Goal: Task Accomplishment & Management: Manage account settings

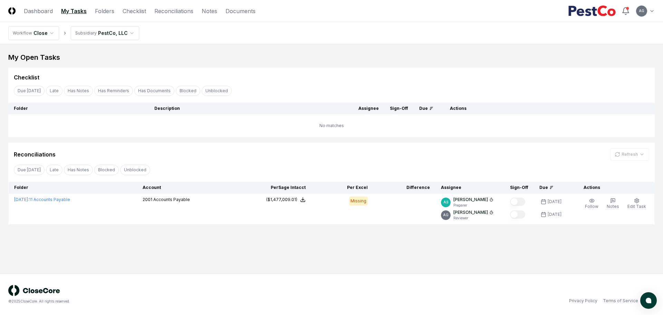
click at [217, 146] on div "Reconciliations Refresh" at bounding box center [331, 152] width 646 height 18
click at [137, 14] on link "Checklist" at bounding box center [134, 11] width 23 height 8
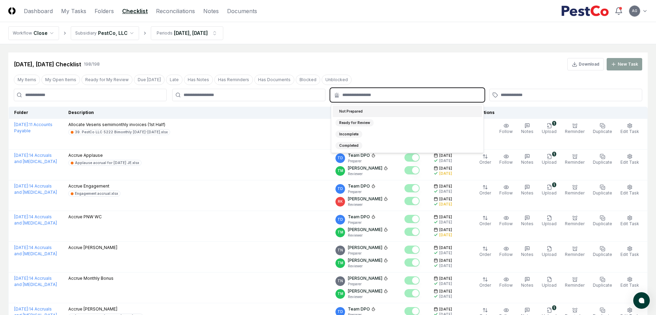
click at [378, 94] on input "text" at bounding box center [410, 95] width 137 height 6
click at [375, 112] on div "Not Prepared" at bounding box center [407, 111] width 149 height 11
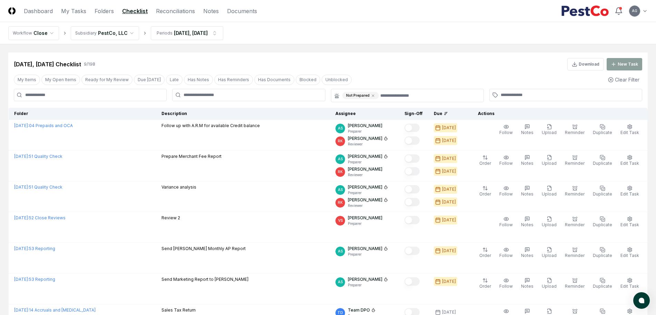
click at [384, 53] on div "[DATE], [DATE] Checklist 9 / 198 Download New Task" at bounding box center [327, 61] width 639 height 18
click at [162, 12] on link "Reconciliations" at bounding box center [175, 11] width 39 height 8
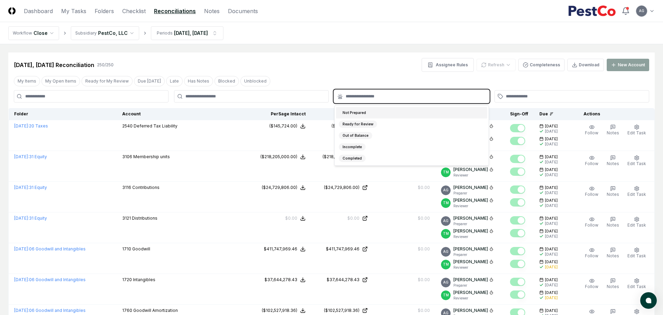
click at [358, 95] on input "text" at bounding box center [414, 96] width 139 height 6
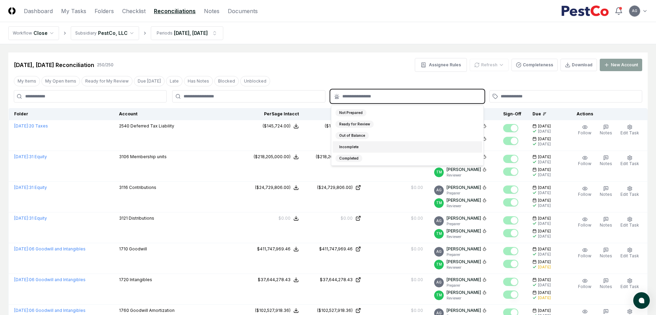
click at [364, 146] on div "Incomplete" at bounding box center [407, 146] width 149 height 11
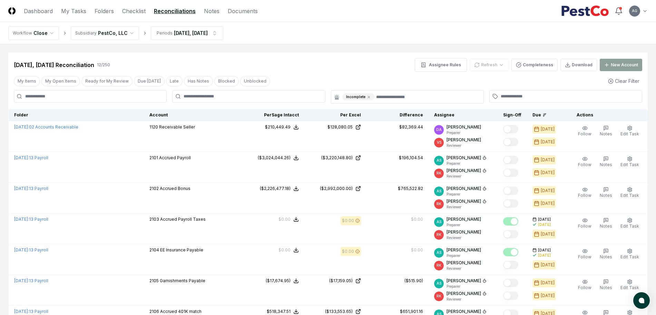
click at [364, 59] on div "[DATE], [DATE] Reconciliation 12 / 250 Assignee Rules Refresh Completeness Down…" at bounding box center [328, 65] width 628 height 14
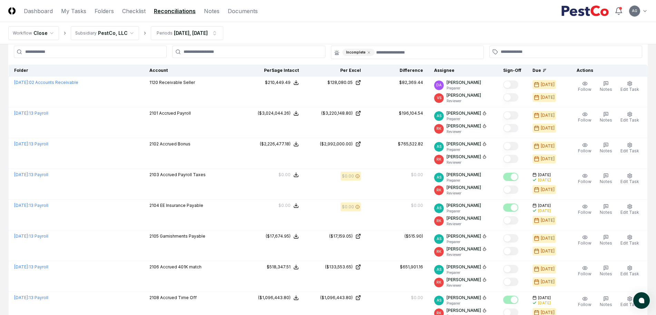
scroll to position [27, 0]
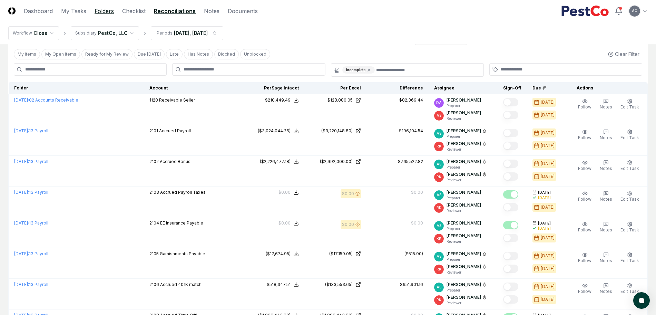
click at [104, 13] on link "Folders" at bounding box center [104, 11] width 19 height 8
